Goal: Task Accomplishment & Management: Use online tool/utility

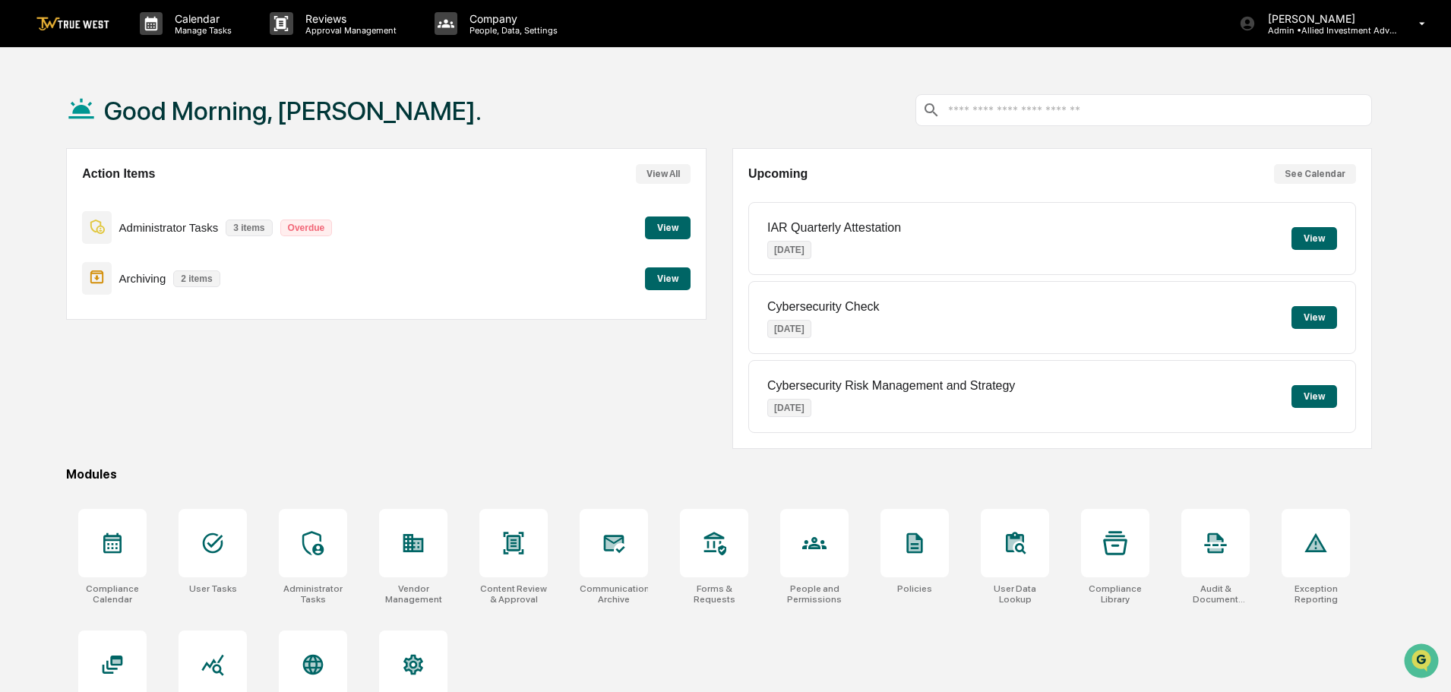
click at [669, 279] on button "View" at bounding box center [668, 278] width 46 height 23
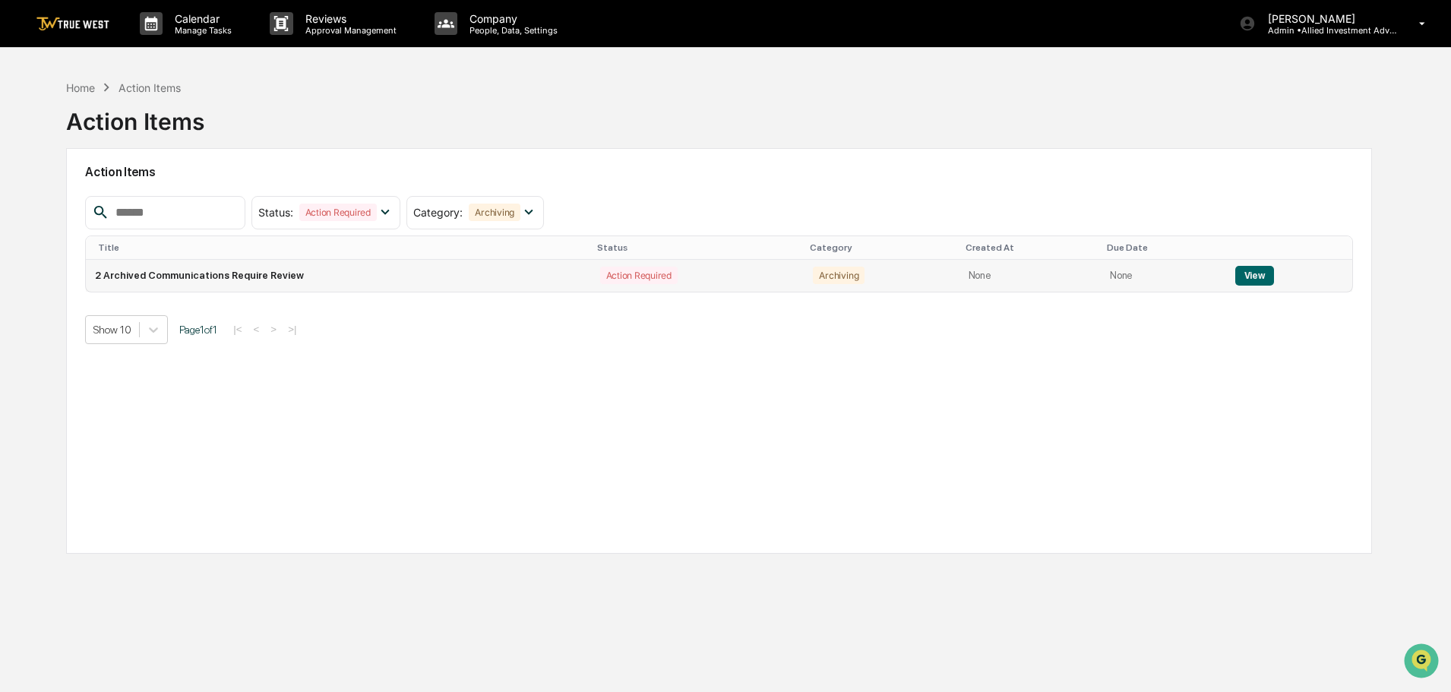
click at [1249, 276] on button "View" at bounding box center [1255, 276] width 39 height 20
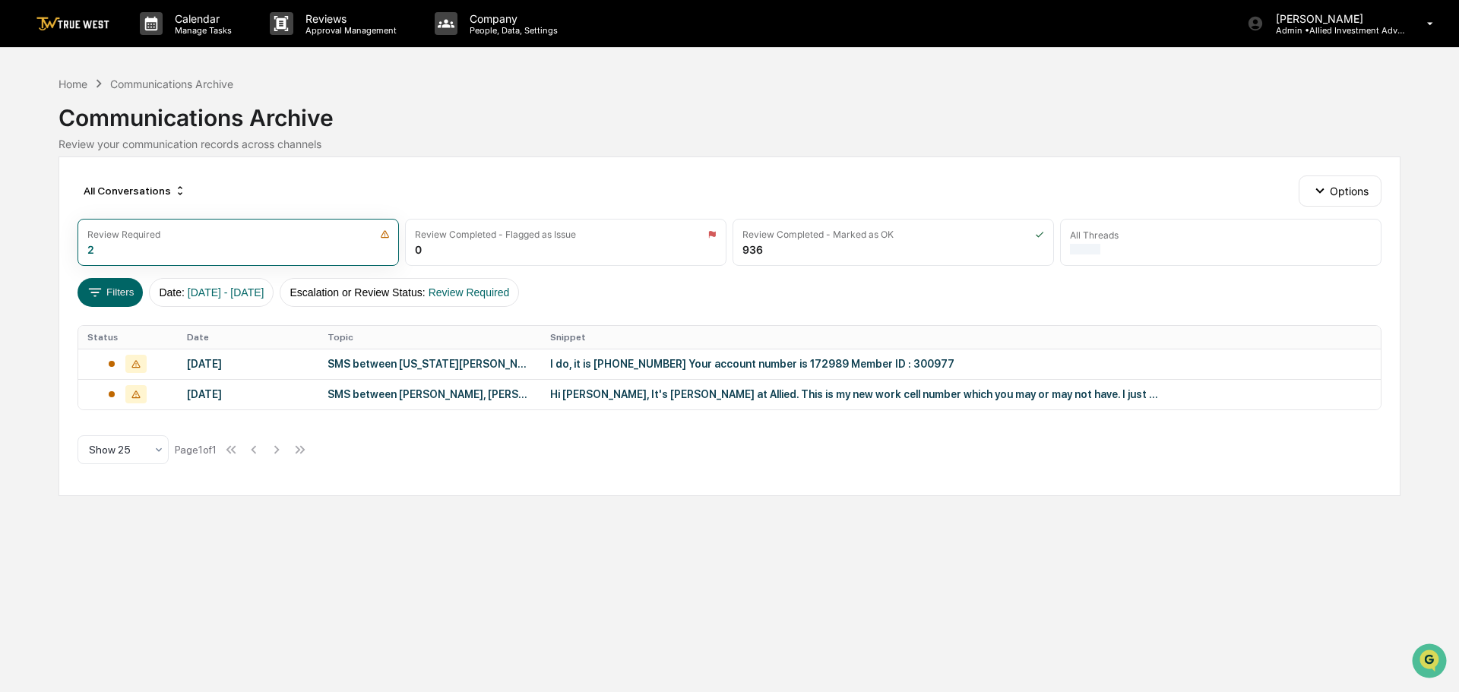
click at [630, 365] on div "I do, it is [PHONE_NUMBER] Your account number is 172989 Member ID : 300977" at bounding box center [854, 364] width 608 height 12
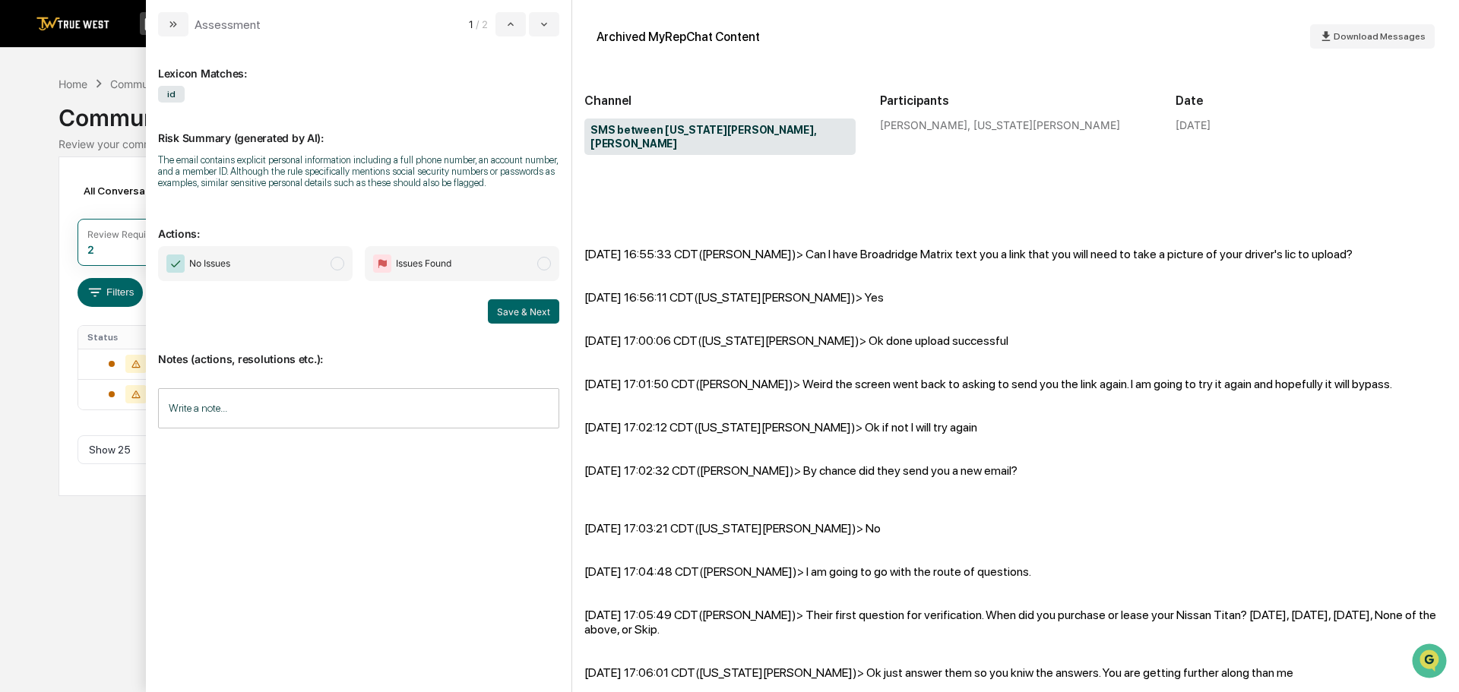
scroll to position [3249, 0]
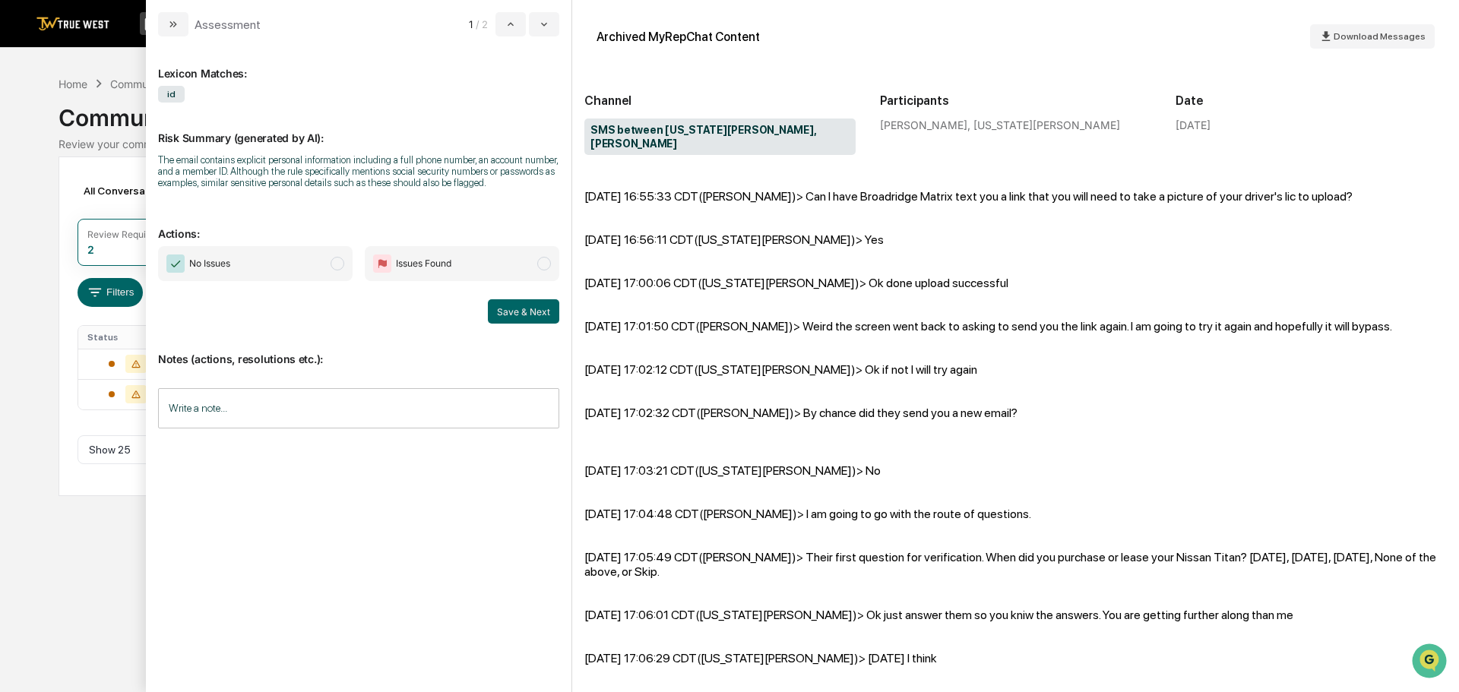
click at [337, 260] on span "modal" at bounding box center [338, 264] width 14 height 14
click at [540, 308] on button "Save & Next" at bounding box center [523, 311] width 71 height 24
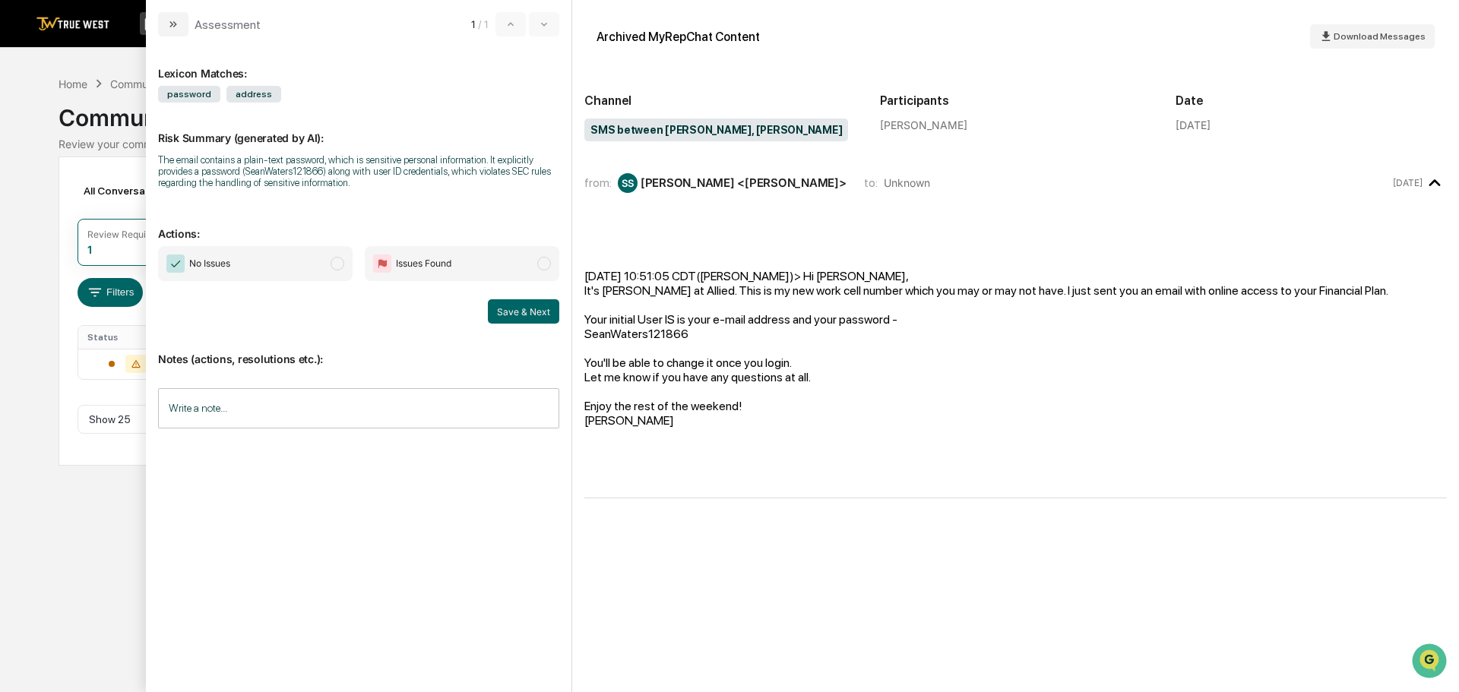
click at [336, 264] on span "modal" at bounding box center [338, 264] width 14 height 14
click at [521, 311] on button "Save & Next" at bounding box center [523, 311] width 71 height 24
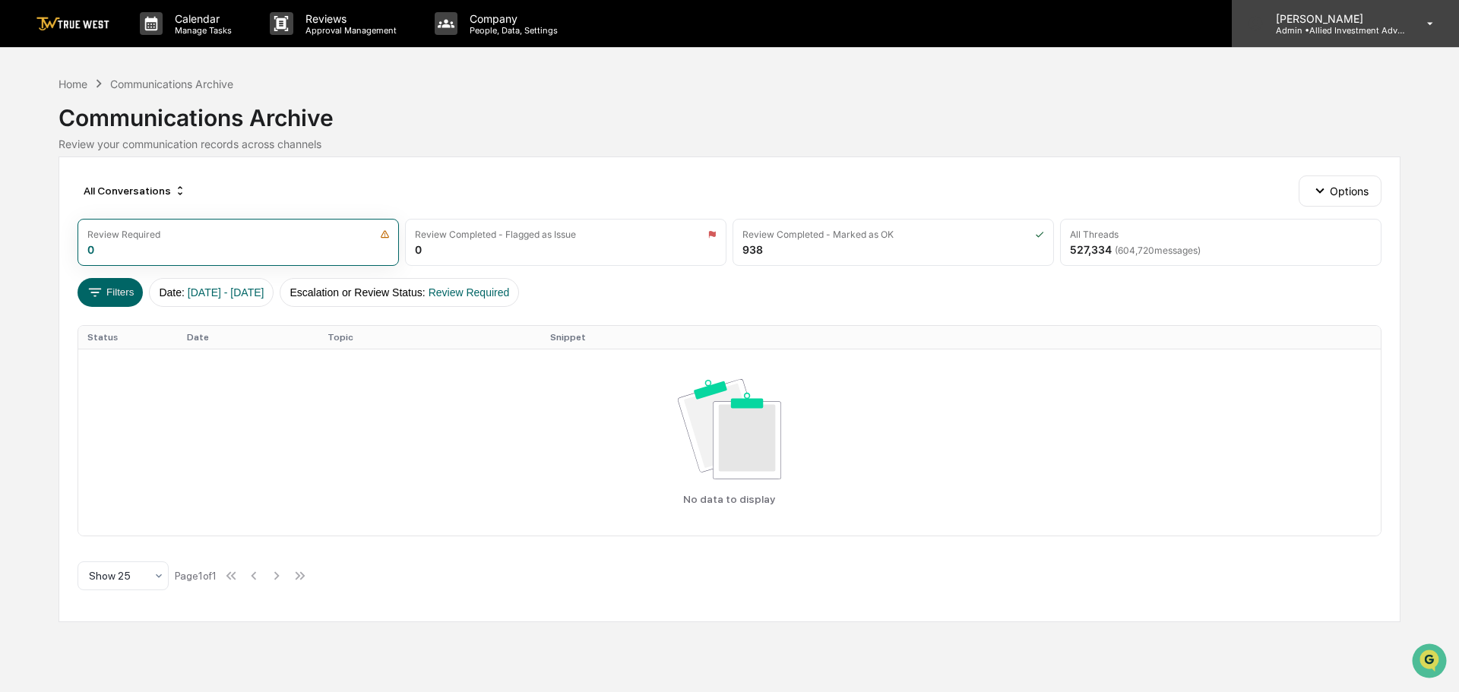
click at [1340, 26] on p "Admin • Allied Investment Advisors" at bounding box center [1334, 30] width 141 height 11
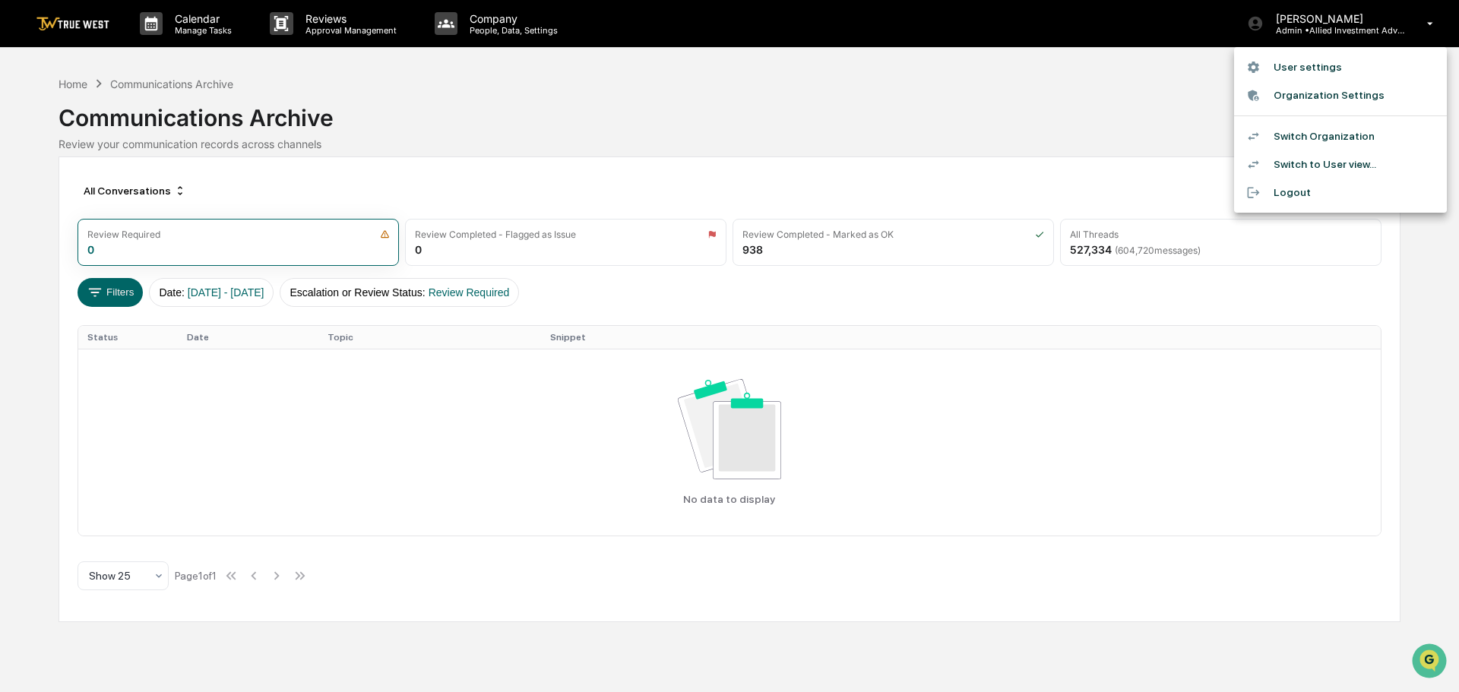
click at [1305, 134] on li "Switch Organization" at bounding box center [1340, 136] width 213 height 28
